Goal: Transaction & Acquisition: Purchase product/service

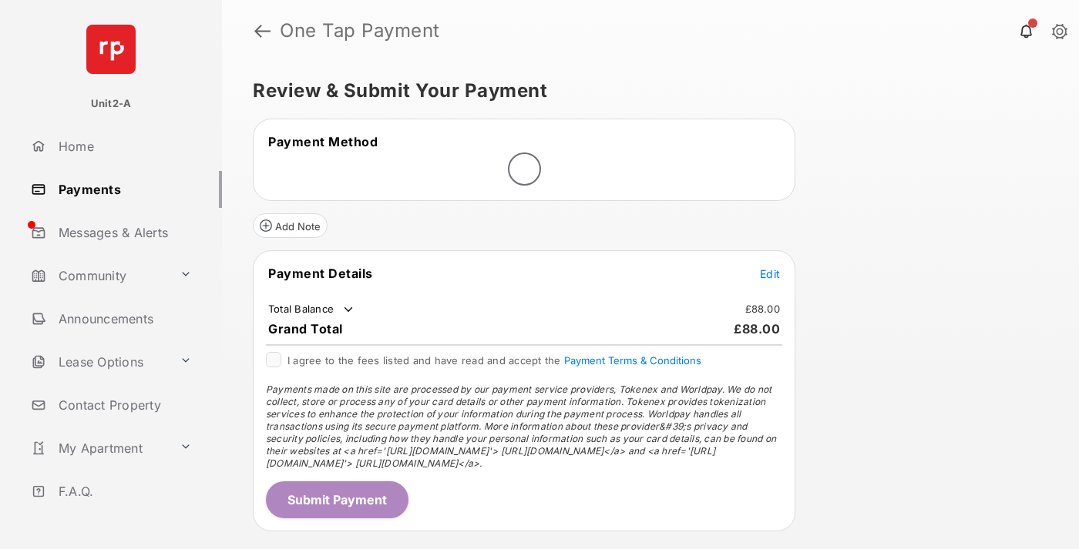
click at [770, 274] on span "Edit" at bounding box center [770, 273] width 20 height 13
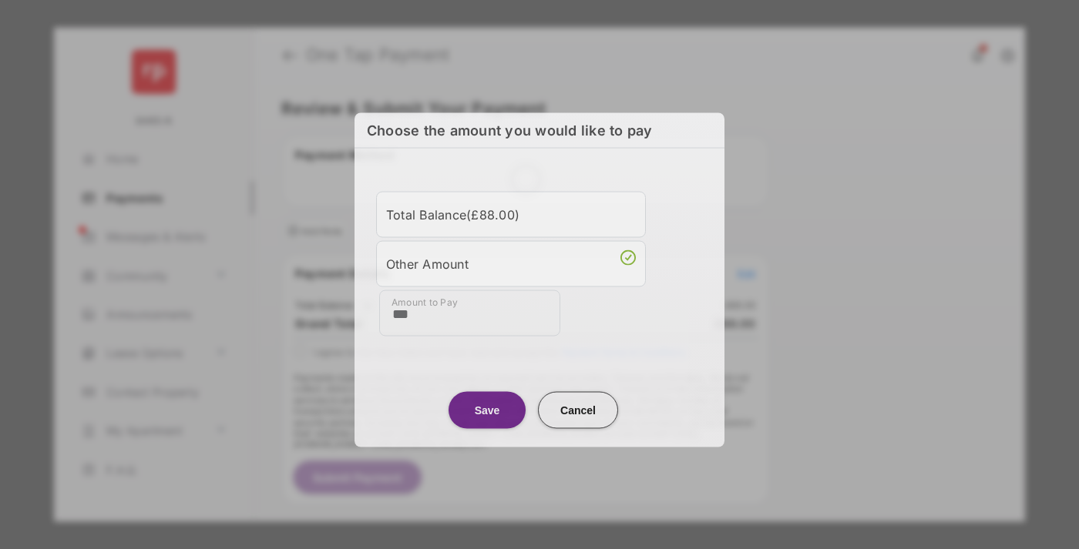
type input "***"
click at [487, 410] on button "Save" at bounding box center [486, 409] width 77 height 37
